Goal: Task Accomplishment & Management: Manage account settings

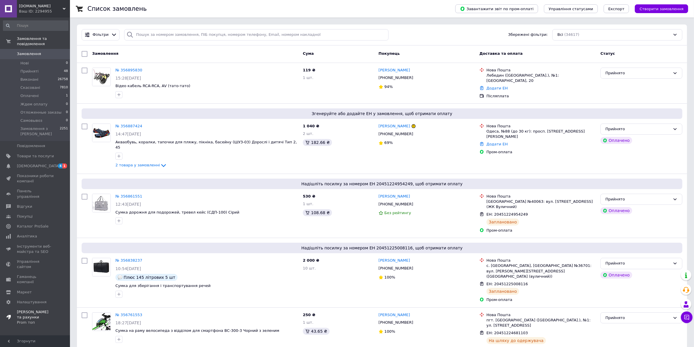
click at [31, 309] on span "[PERSON_NAME] та рахунки Prom топ" at bounding box center [35, 317] width 37 height 16
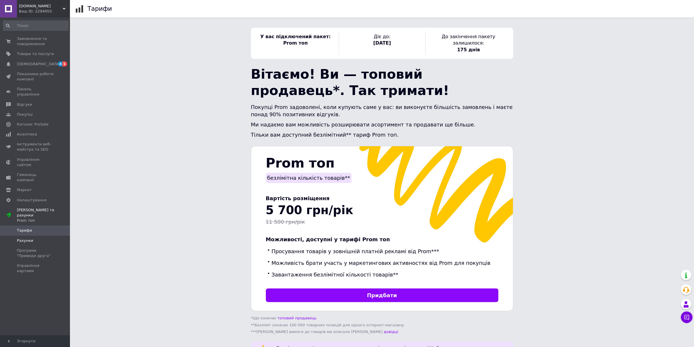
click at [32, 238] on span "Рахунки" at bounding box center [35, 240] width 37 height 5
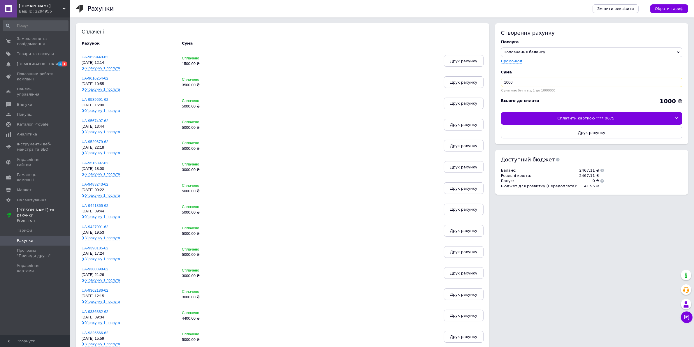
drag, startPoint x: 530, startPoint y: 80, endPoint x: 460, endPoint y: 93, distance: 71.4
click at [460, 93] on div "Сплачені Рахунок Cума UA-9629449-62 [DATE] 12:14 У рахунку 1 послуга Сплачено 1…" at bounding box center [382, 266] width 612 height 487
type input "5000"
click at [677, 118] on icon at bounding box center [676, 118] width 3 height 3
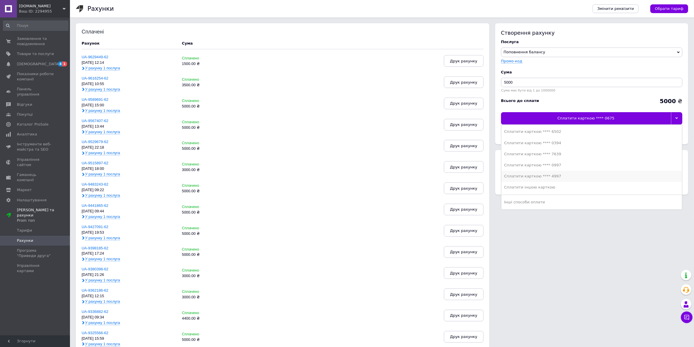
click at [595, 175] on div "Сплатити карткою **** 4997" at bounding box center [591, 176] width 175 height 5
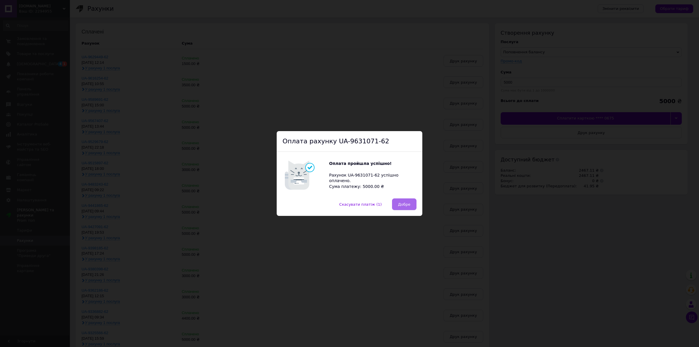
click at [406, 199] on button "Добре" at bounding box center [404, 204] width 24 height 12
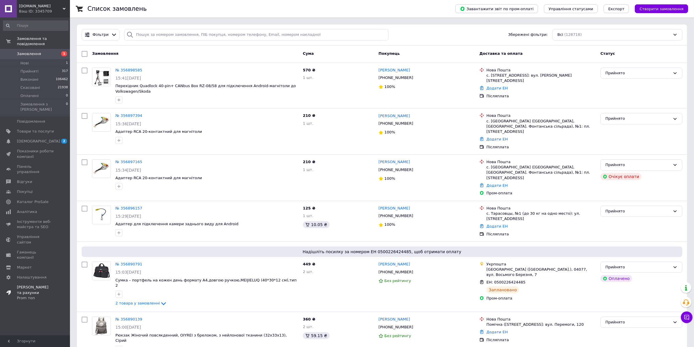
click at [31, 285] on span "[PERSON_NAME] та рахунки Prom топ" at bounding box center [35, 293] width 37 height 16
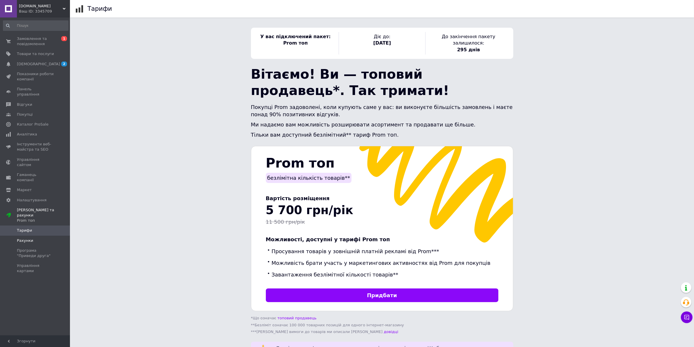
click at [32, 238] on span "Рахунки" at bounding box center [35, 240] width 37 height 5
